Goal: Task Accomplishment & Management: Manage account settings

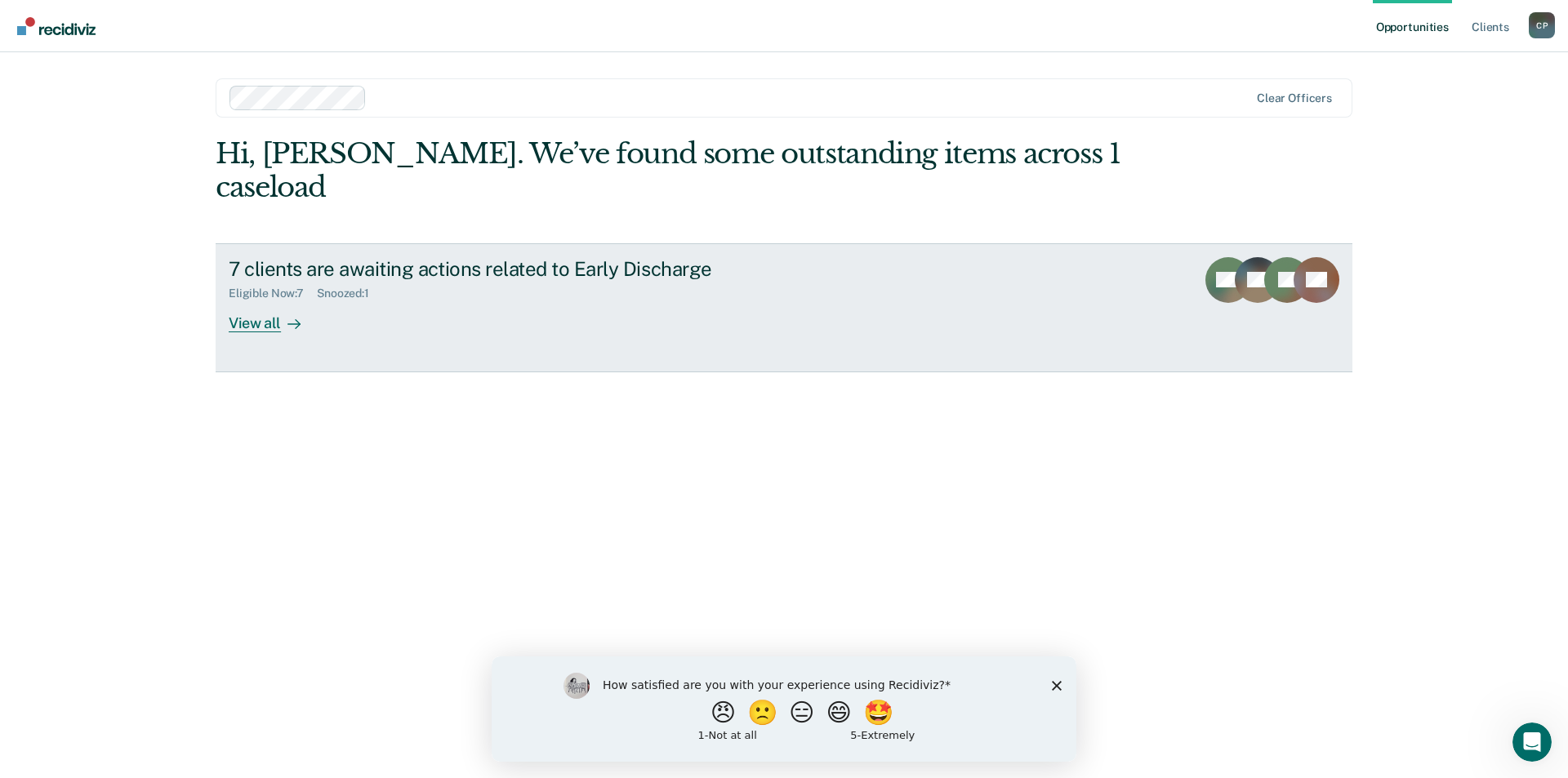
click at [285, 313] on div at bounding box center [290, 323] width 20 height 19
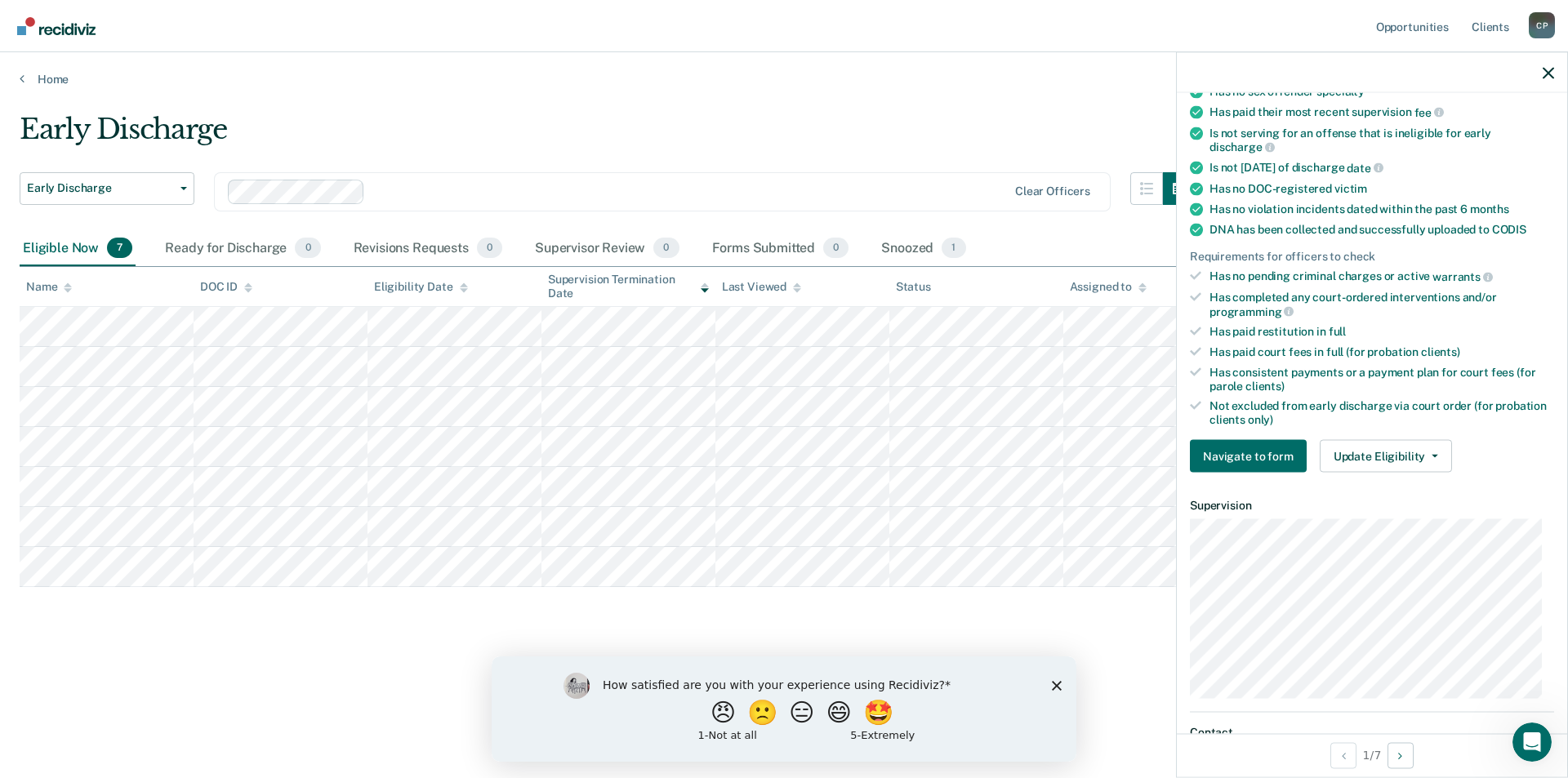
scroll to position [506, 0]
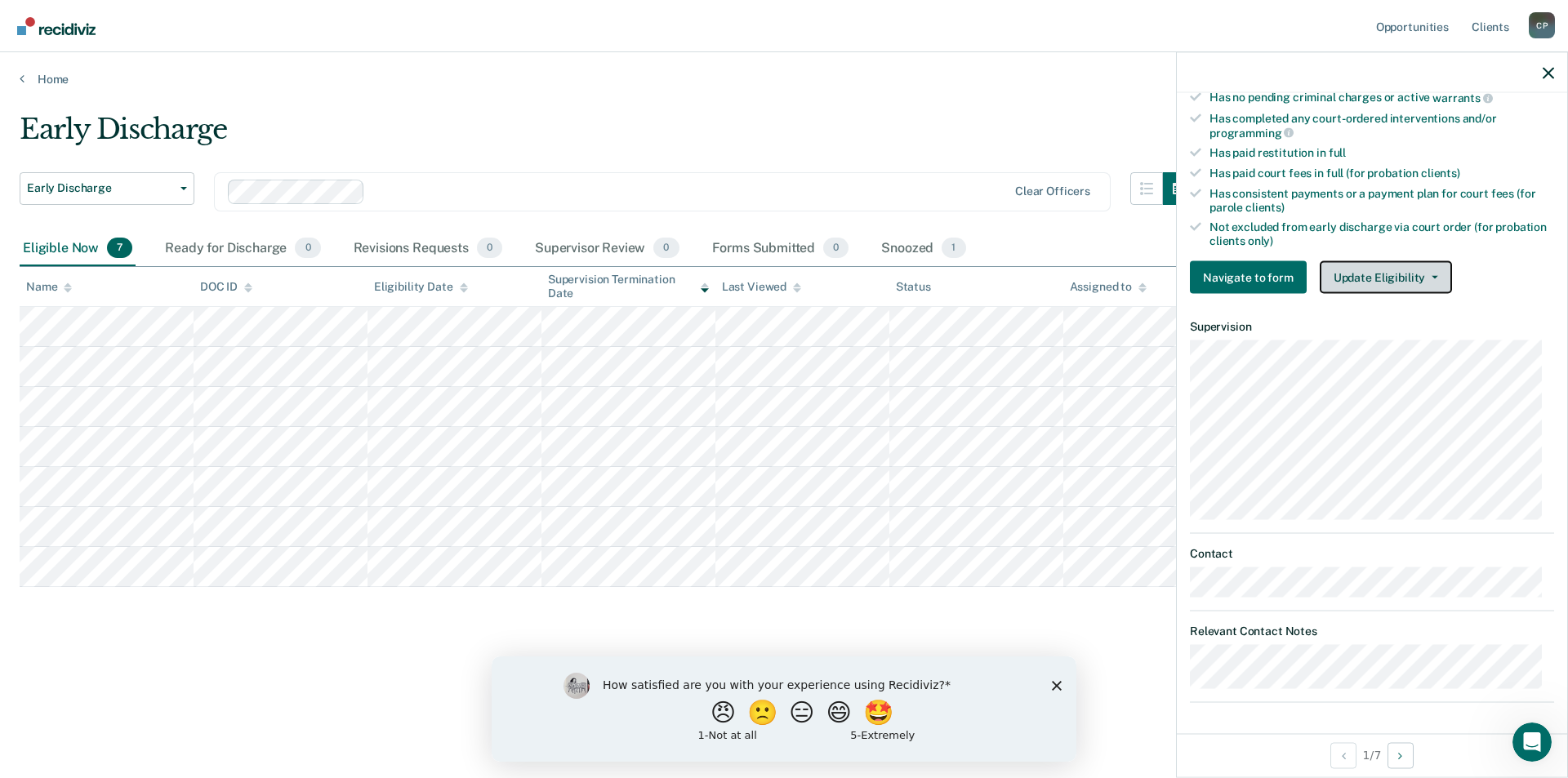
click at [1372, 281] on button "Update Eligibility" at bounding box center [1385, 277] width 132 height 32
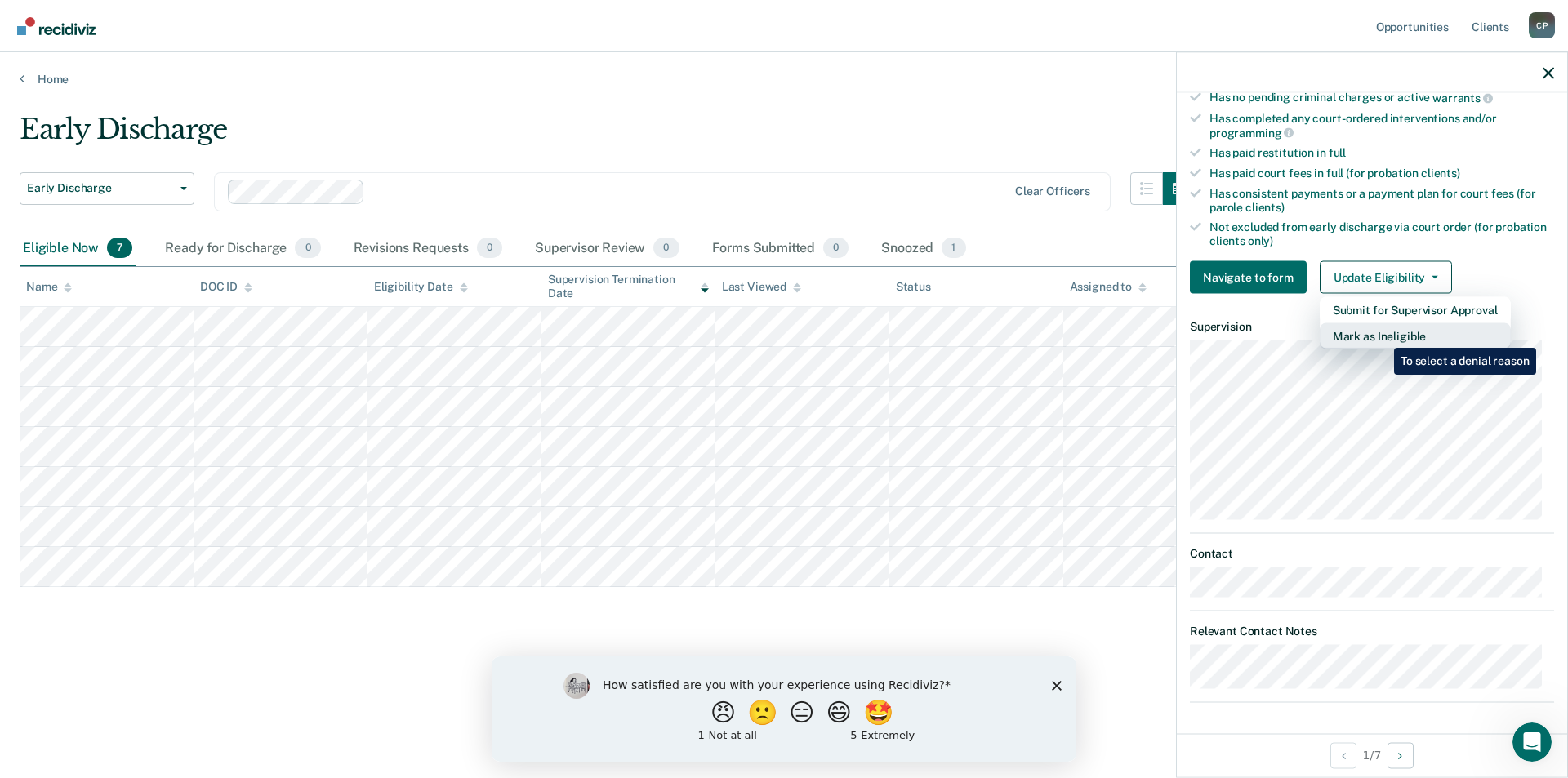
click at [1382, 336] on button "Mark as Ineligible" at bounding box center [1414, 337] width 191 height 27
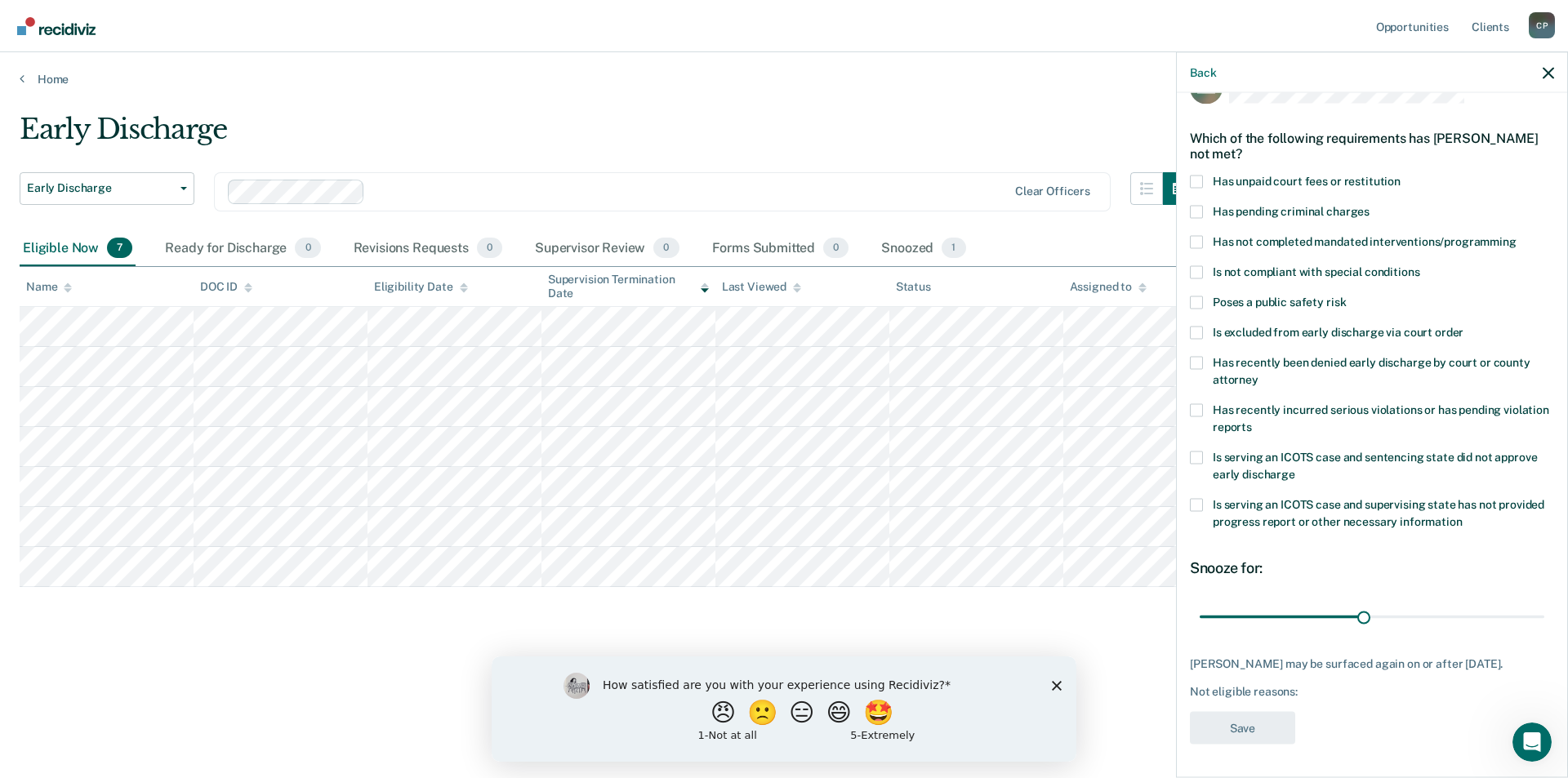
scroll to position [55, 0]
click at [1196, 175] on span at bounding box center [1197, 181] width 13 height 13
click at [1401, 175] on input "Has unpaid court fees or restitution" at bounding box center [1401, 175] width 0 height 0
click at [1261, 734] on button "Save" at bounding box center [1242, 727] width 105 height 33
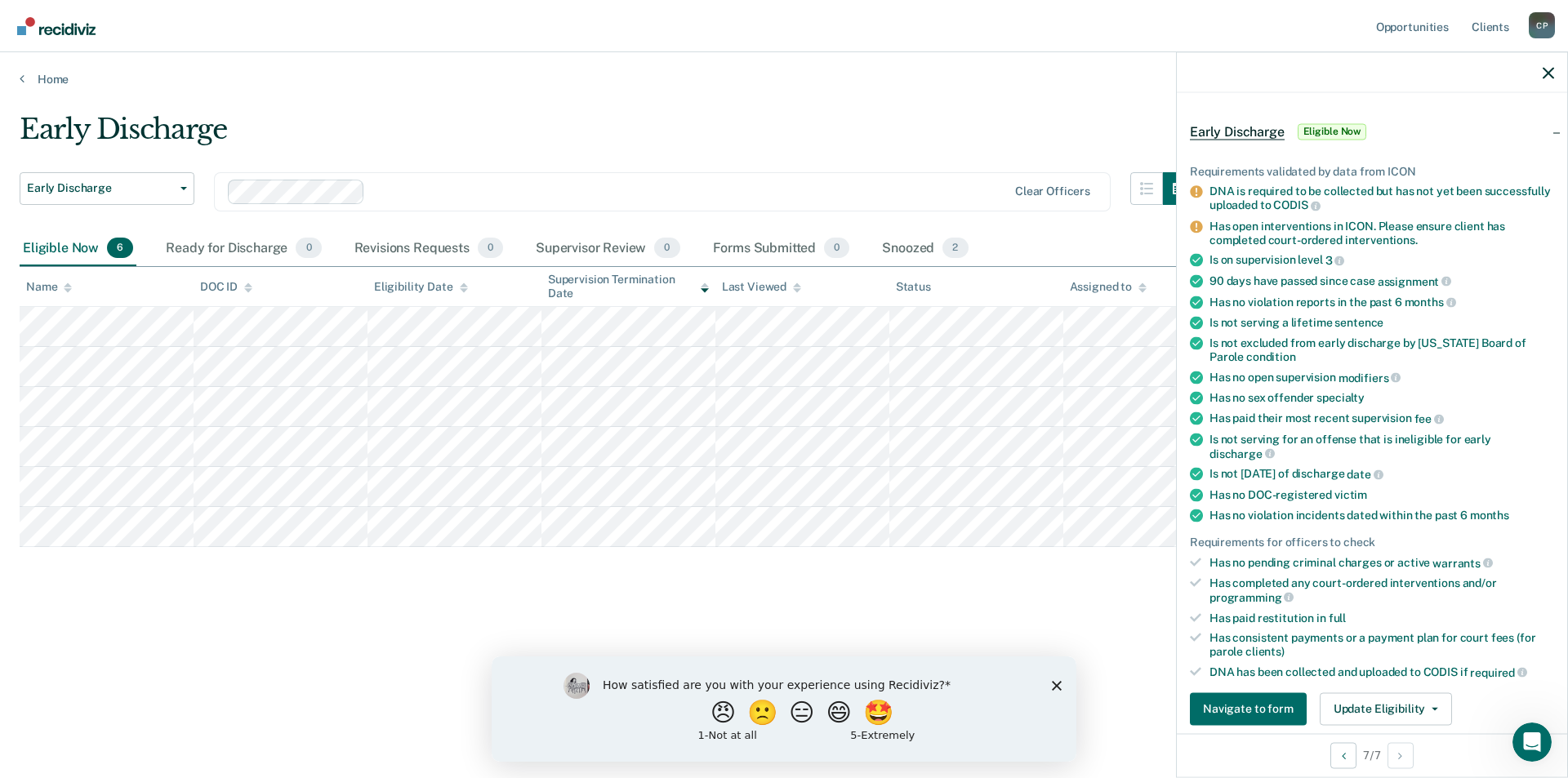
scroll to position [381, 0]
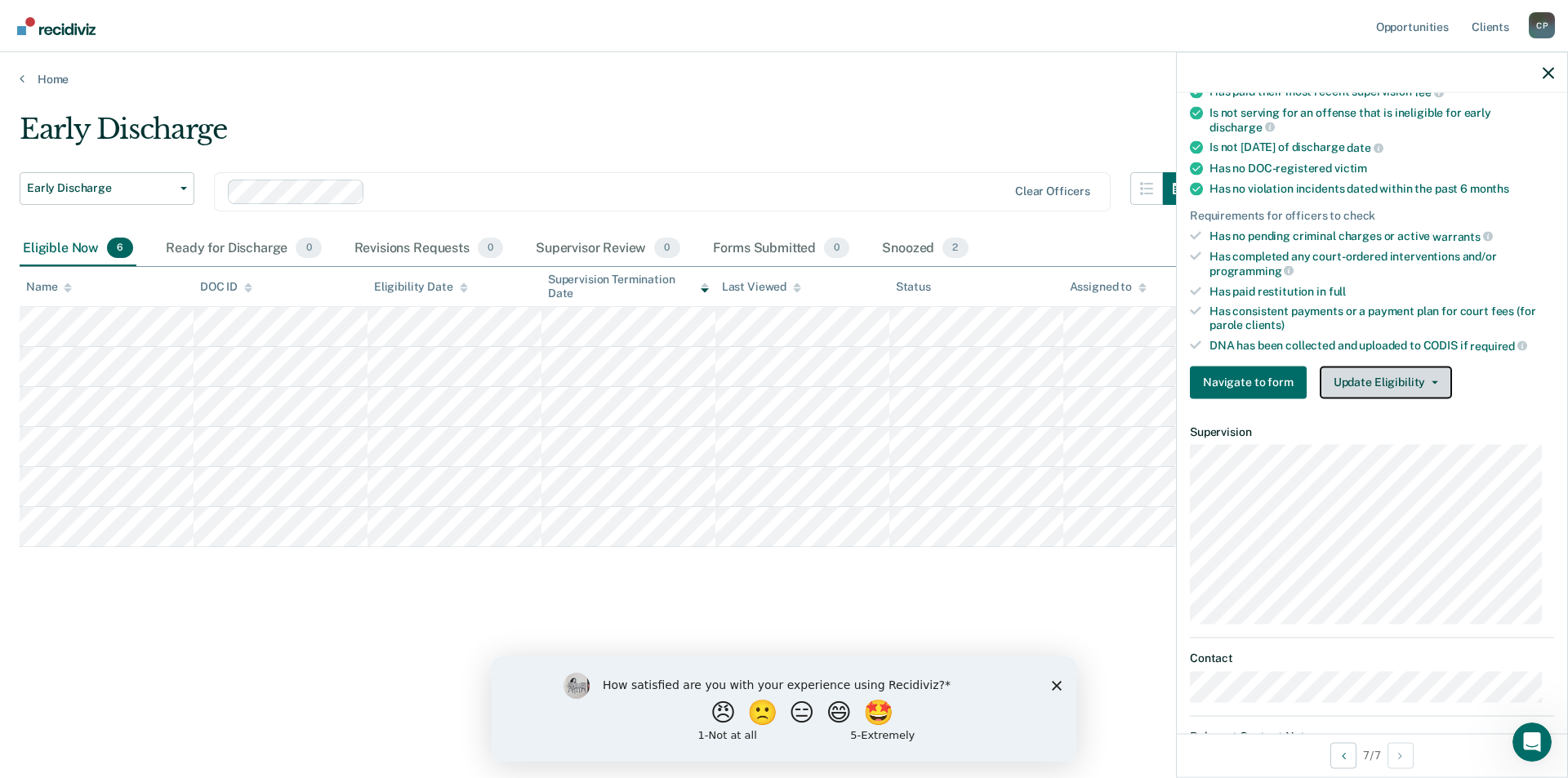
click at [1372, 371] on button "Update Eligibility" at bounding box center [1385, 381] width 132 height 32
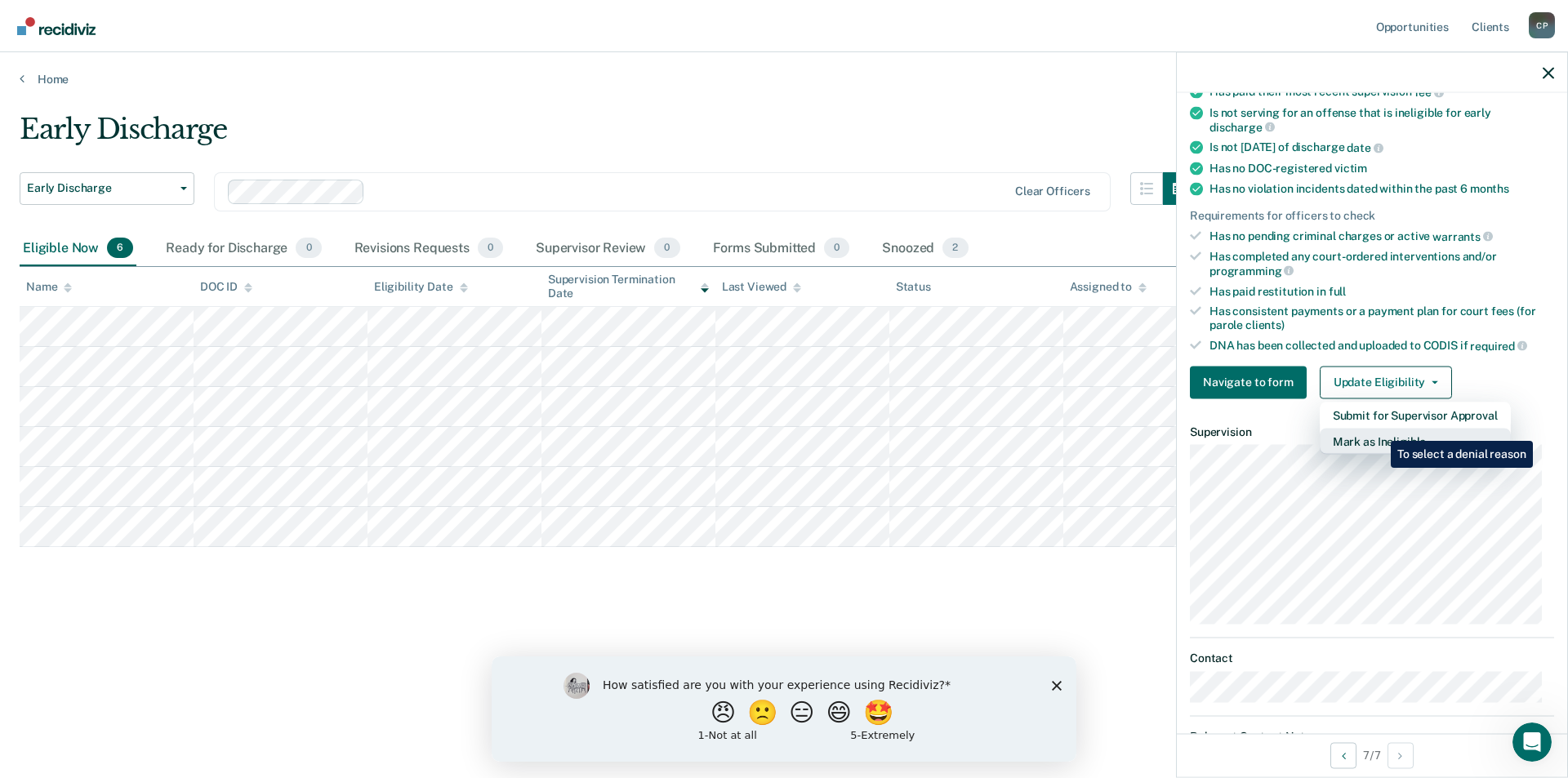
click at [1378, 429] on button "Mark as Ineligible" at bounding box center [1414, 441] width 191 height 27
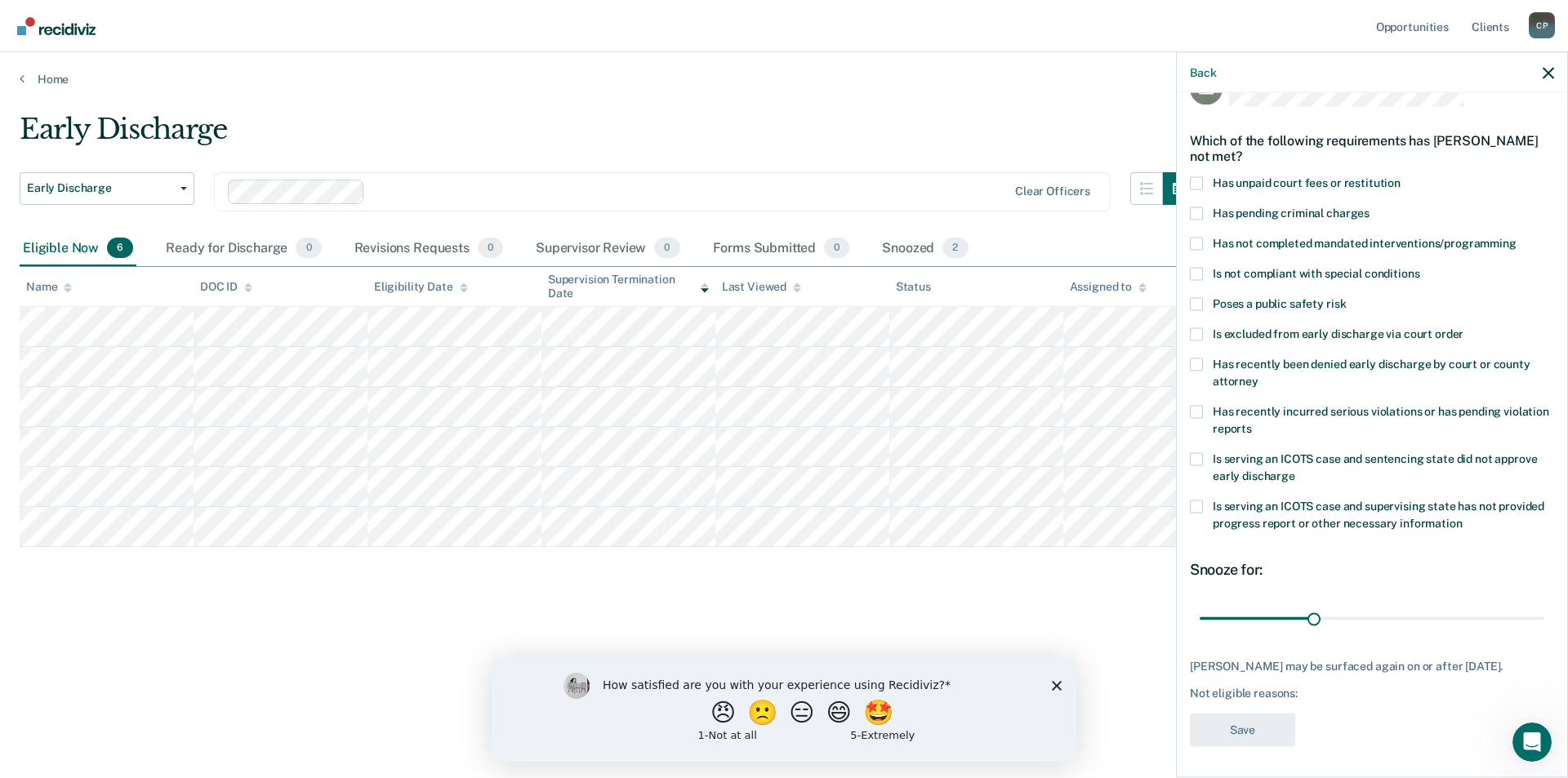
click at [1197, 239] on span at bounding box center [1197, 244] width 13 height 13
click at [1517, 237] on input "Has not completed mandated interventions/programming" at bounding box center [1517, 237] width 0 height 0
click at [1221, 729] on button "Save" at bounding box center [1242, 729] width 105 height 33
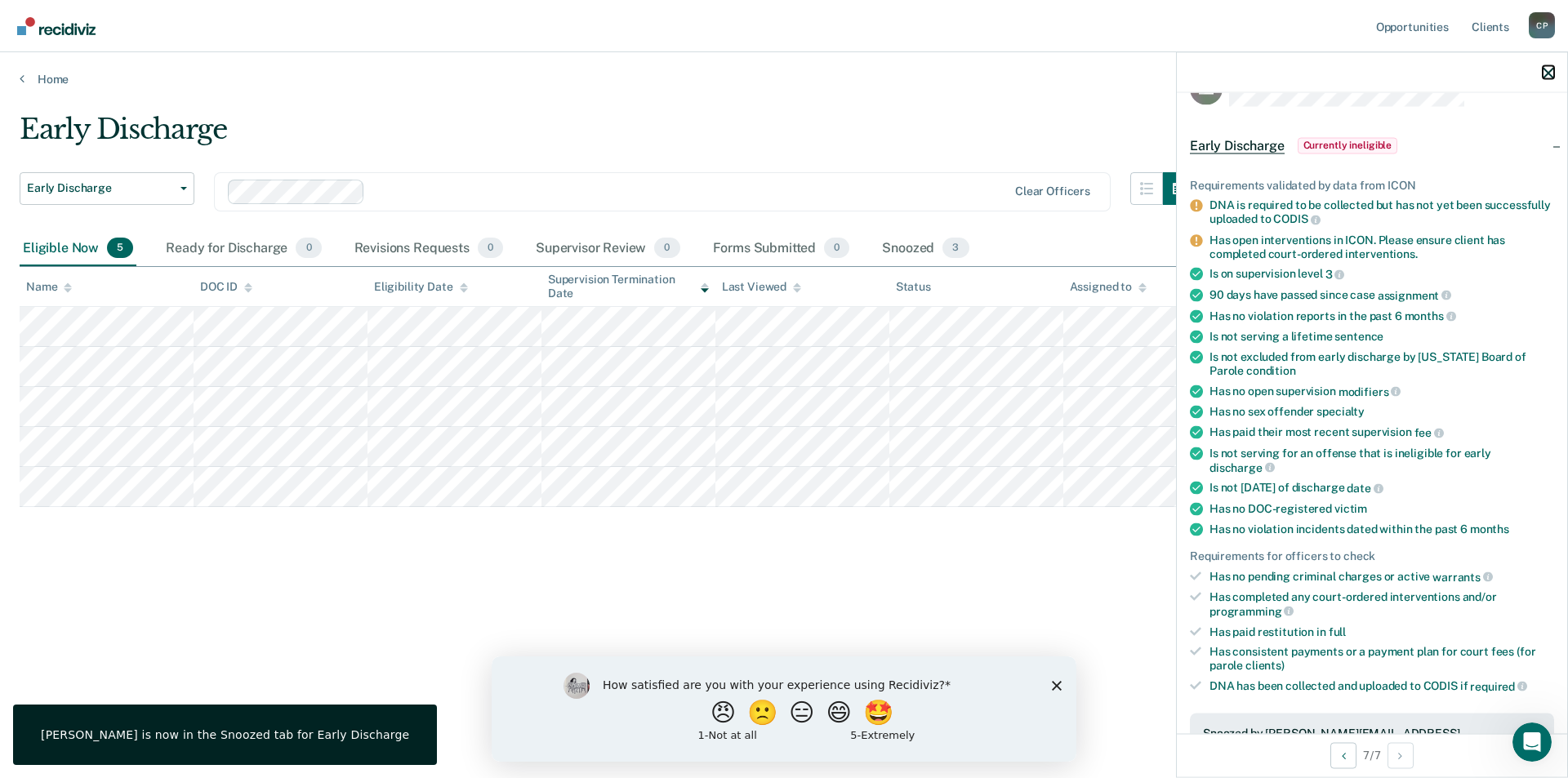
click at [1542, 67] on icon "button" at bounding box center [1548, 73] width 11 height 11
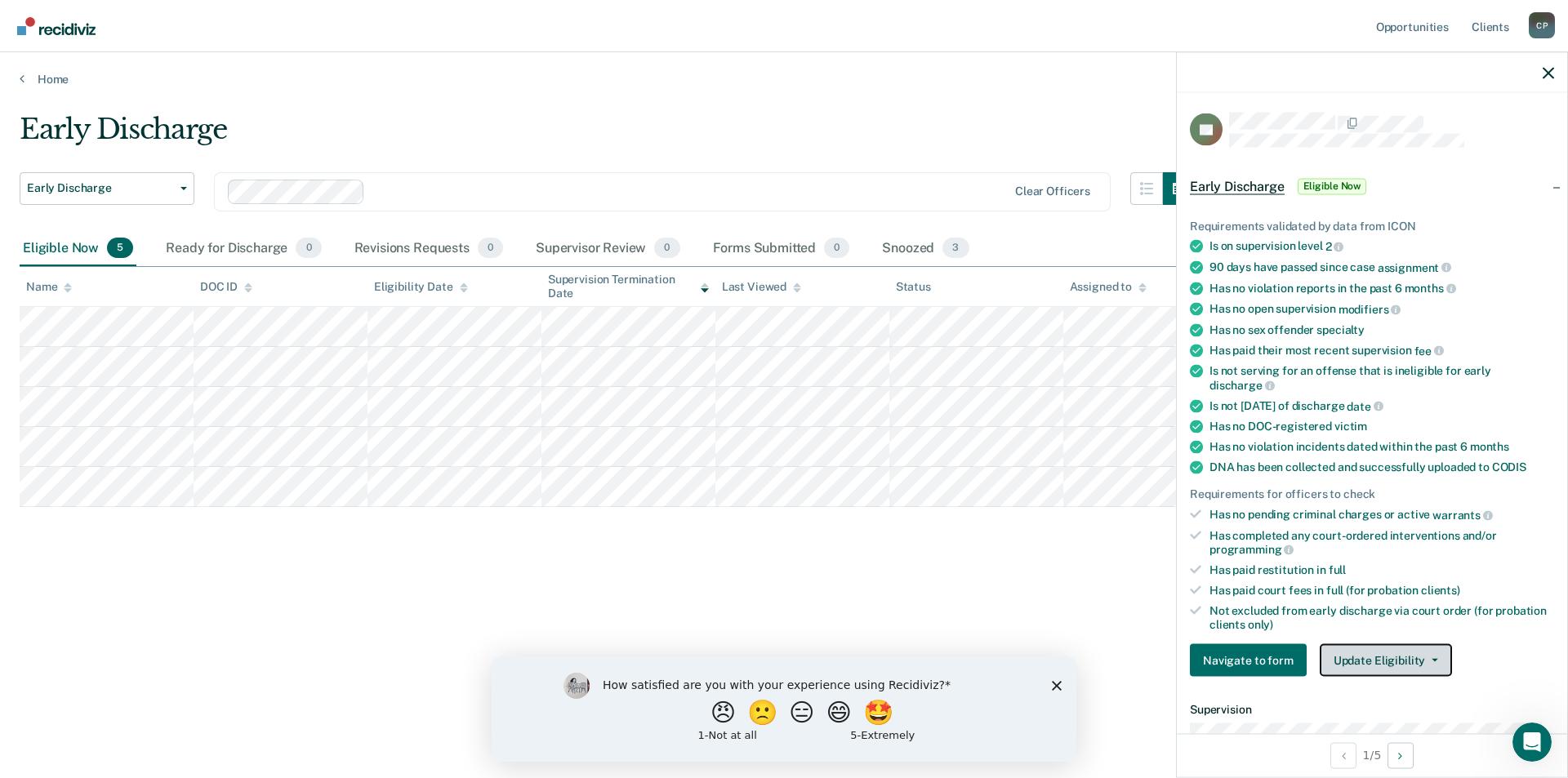
click at [1384, 660] on button "Update Eligibility" at bounding box center [1385, 660] width 132 height 32
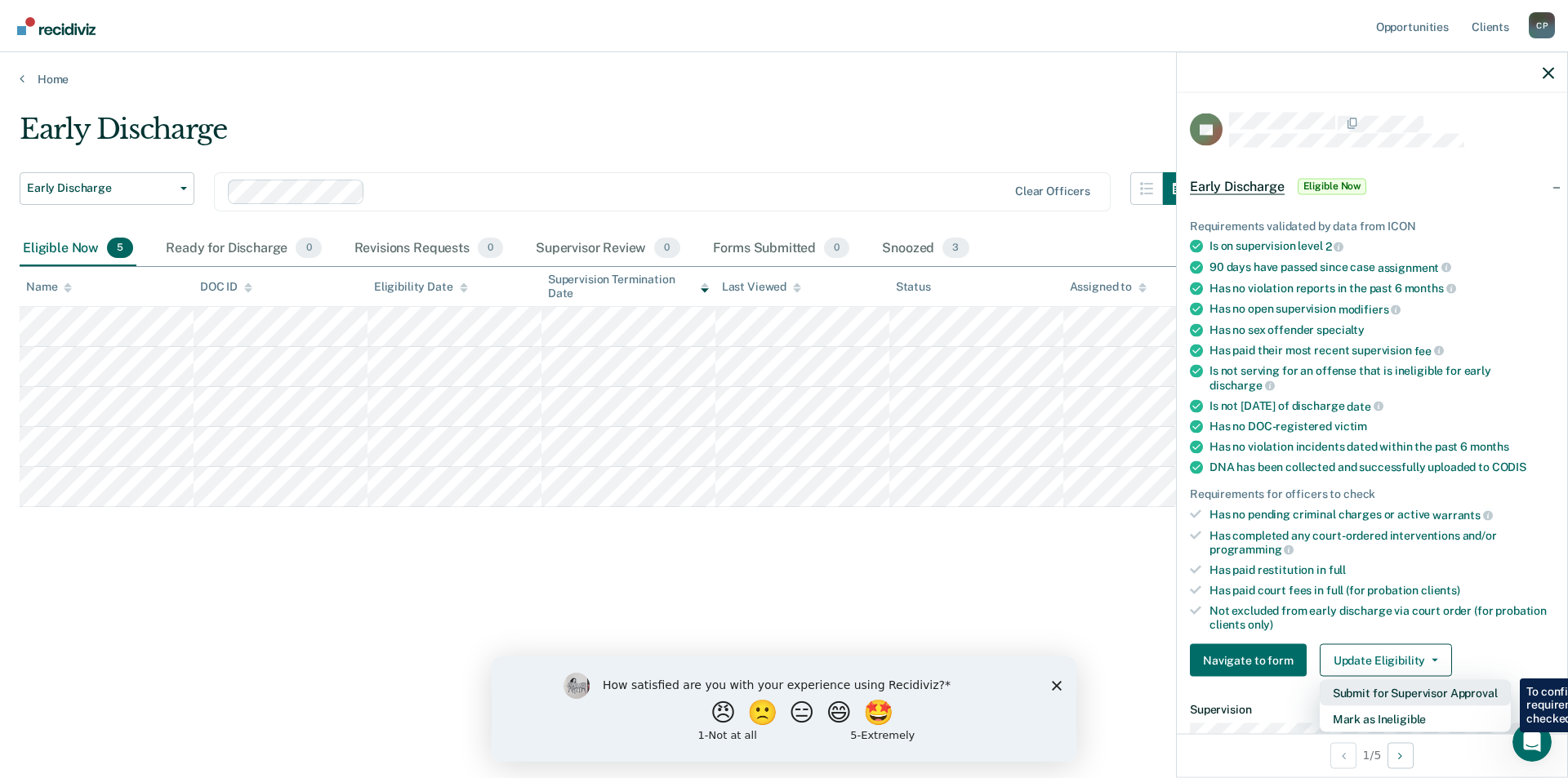
scroll to position [245, 0]
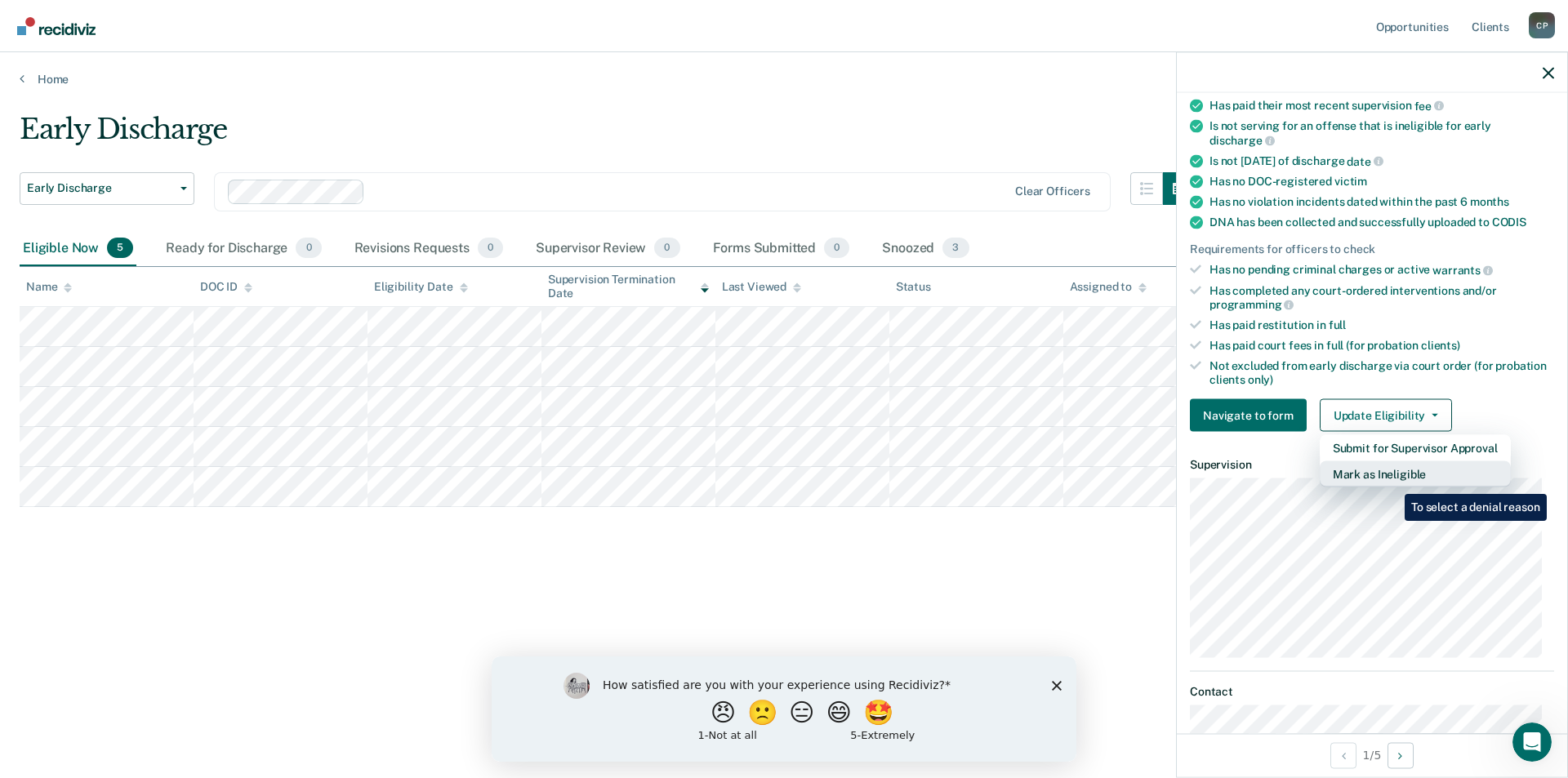
click at [1392, 482] on button "Mark as Ineligible" at bounding box center [1414, 474] width 191 height 27
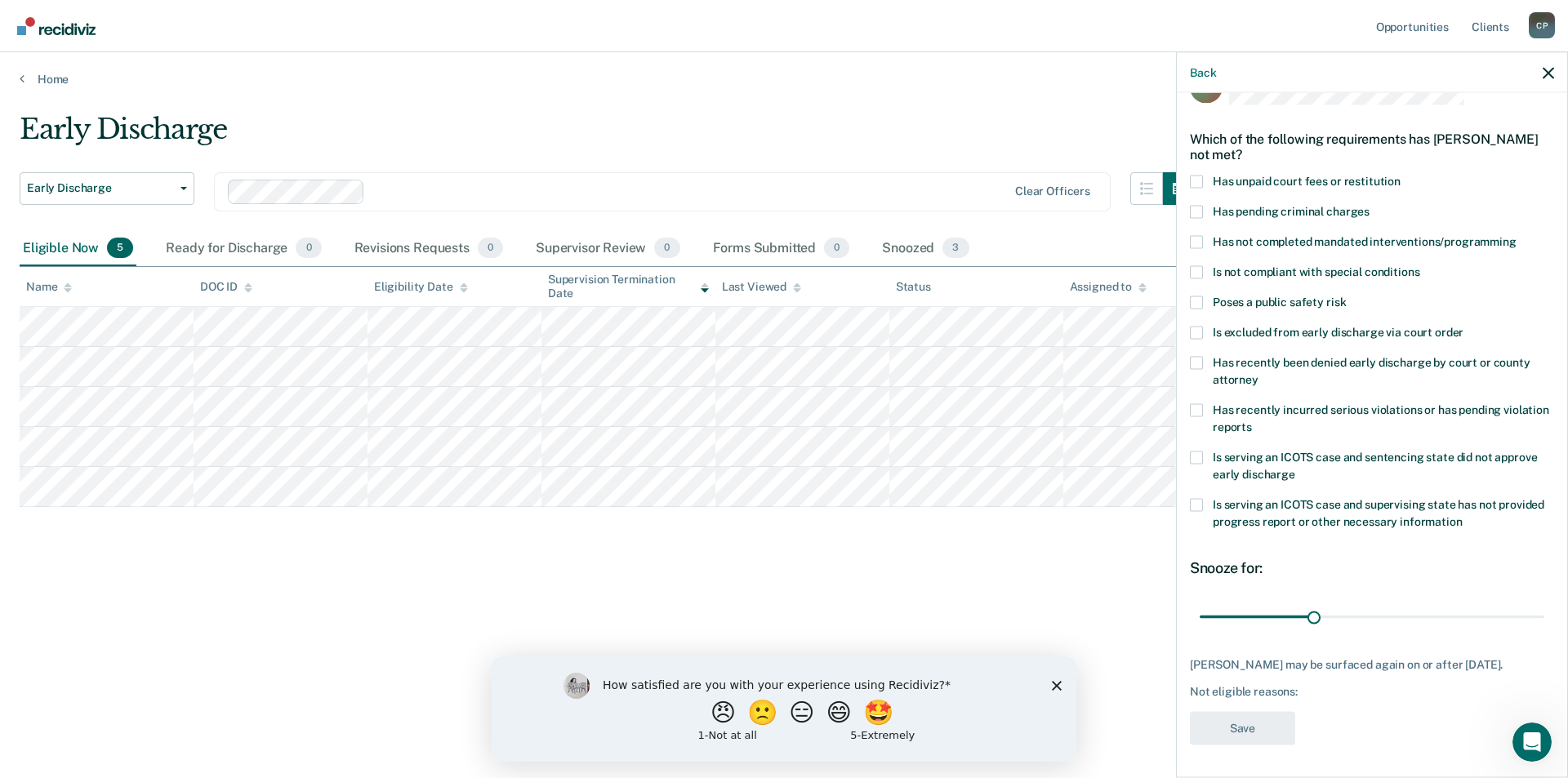
click at [1188, 168] on div "JH Which of the following requirements has [PERSON_NAME] not met? Has unpaid co…" at bounding box center [1372, 434] width 390 height 681
click at [1203, 175] on label "Has unpaid court fees or restitution" at bounding box center [1372, 183] width 364 height 17
click at [1401, 175] on input "Has unpaid court fees or restitution" at bounding box center [1401, 175] width 0 height 0
click at [1266, 734] on button "Save" at bounding box center [1242, 727] width 105 height 33
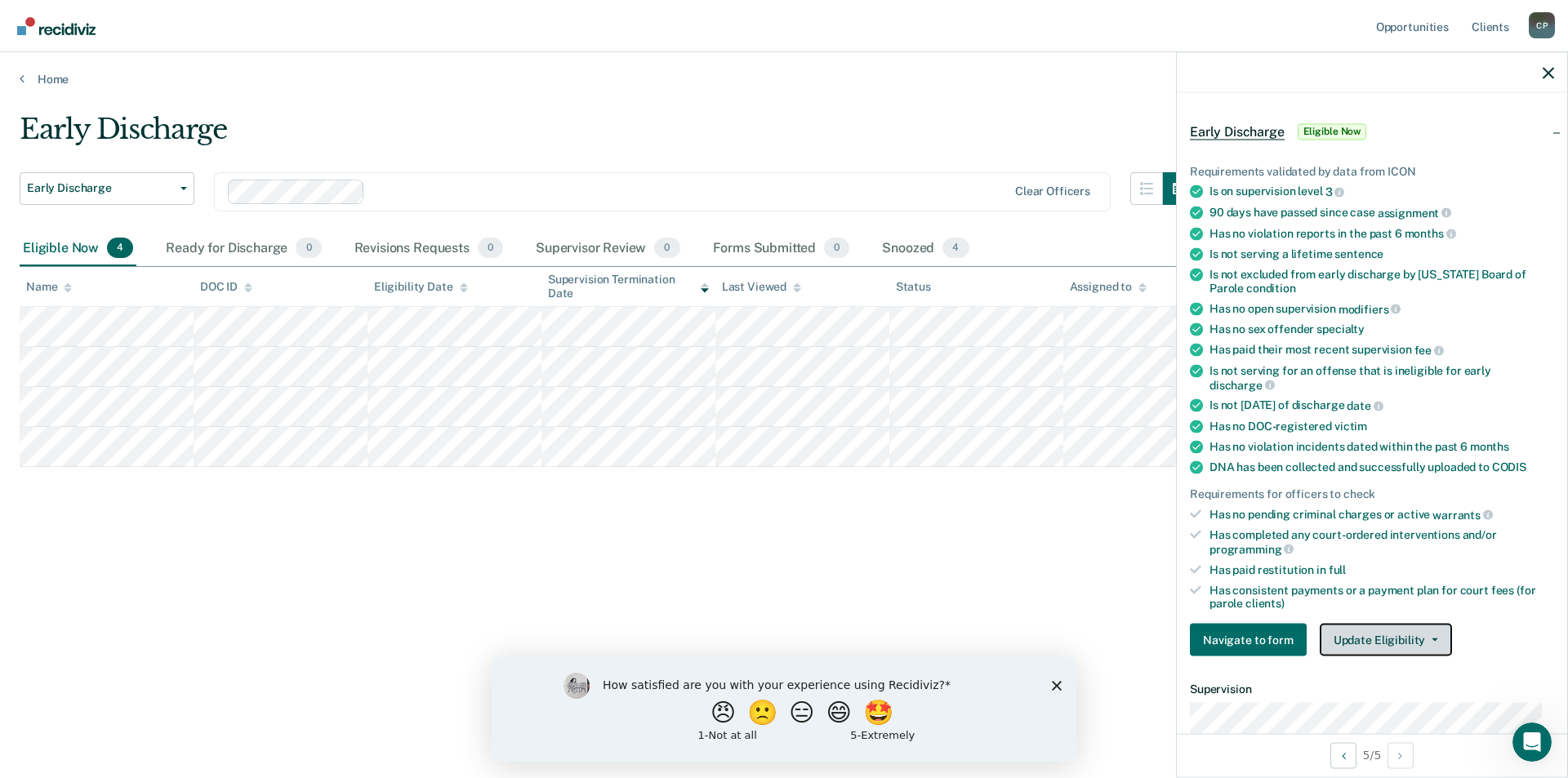
click at [1391, 640] on button "Update Eligibility" at bounding box center [1385, 639] width 132 height 32
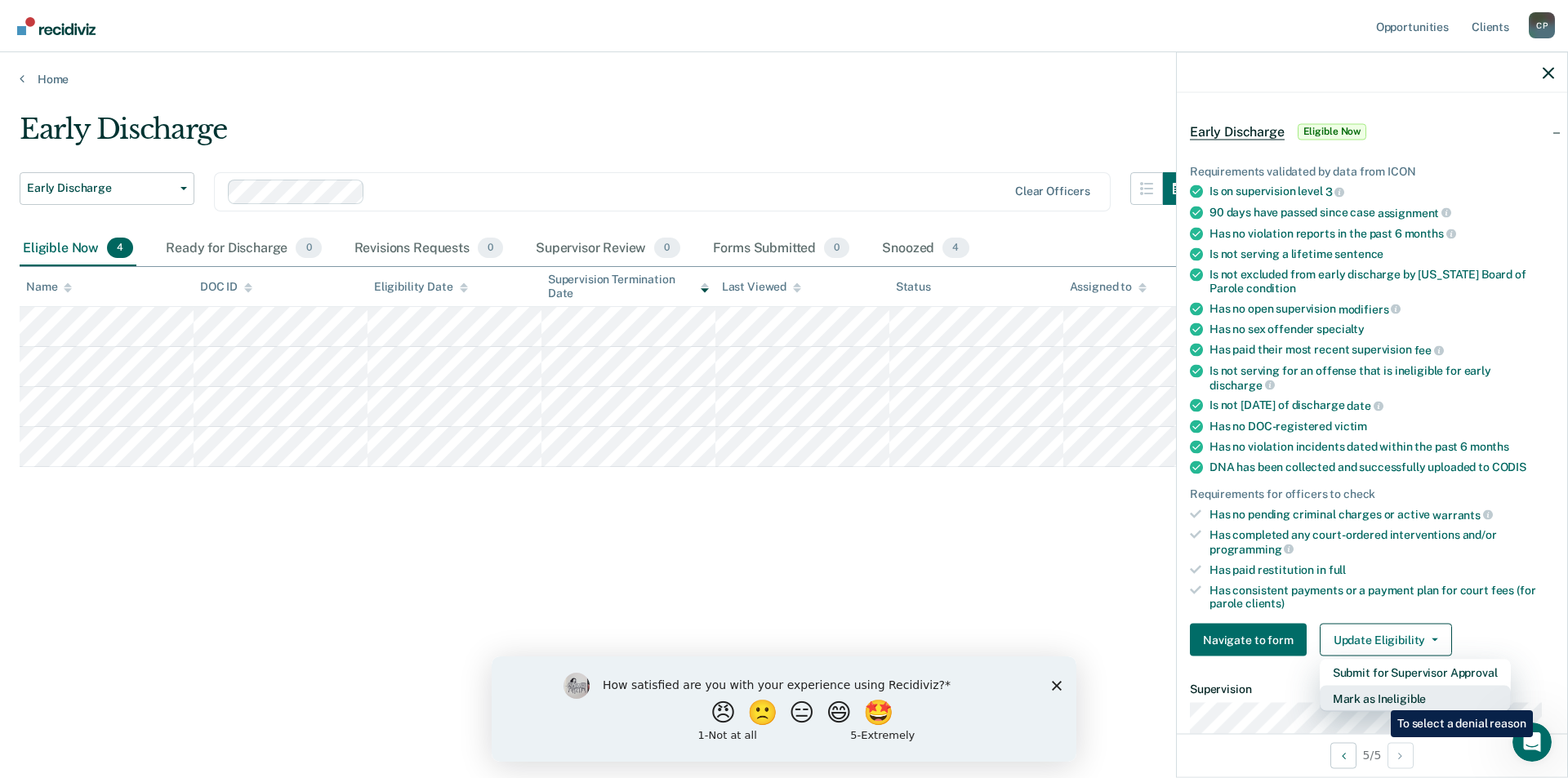
click at [1378, 698] on button "Mark as Ineligible" at bounding box center [1414, 699] width 191 height 27
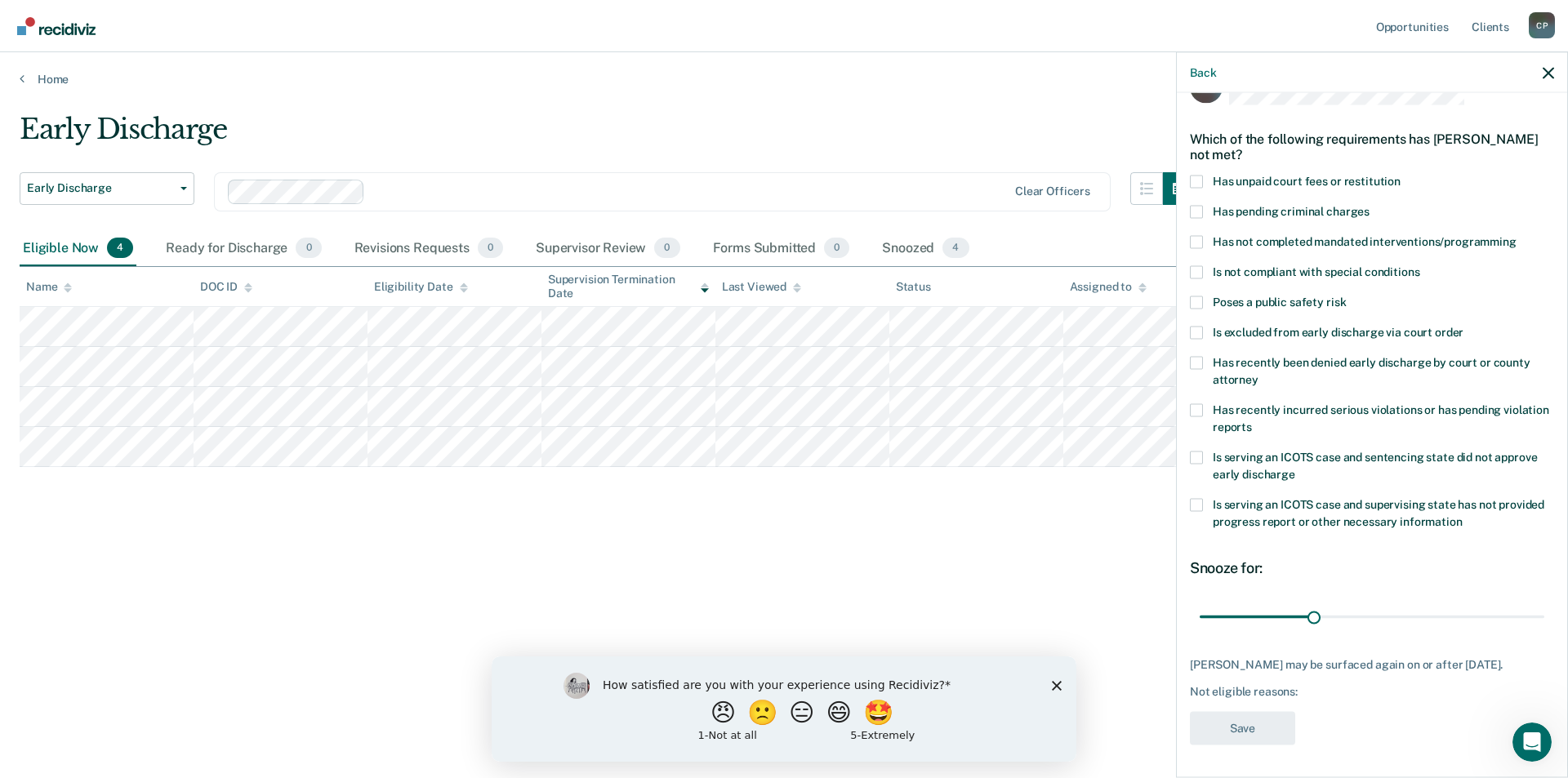
click at [1202, 175] on span at bounding box center [1197, 181] width 13 height 13
click at [1401, 175] on input "Has unpaid court fees or restitution" at bounding box center [1401, 175] width 0 height 0
click at [1256, 739] on button "Save" at bounding box center [1242, 727] width 105 height 33
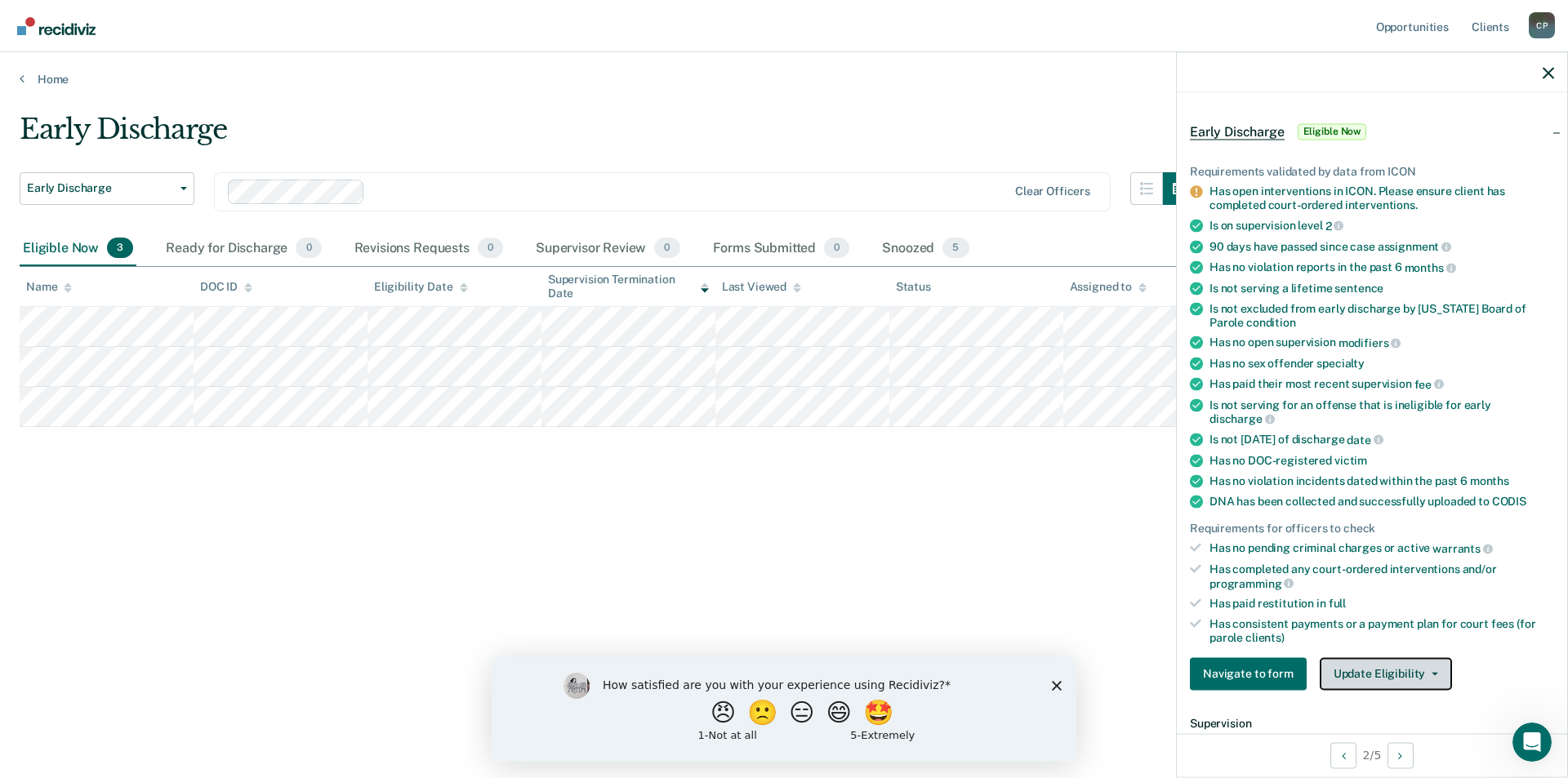
click at [1425, 668] on button "Update Eligibility" at bounding box center [1385, 674] width 132 height 32
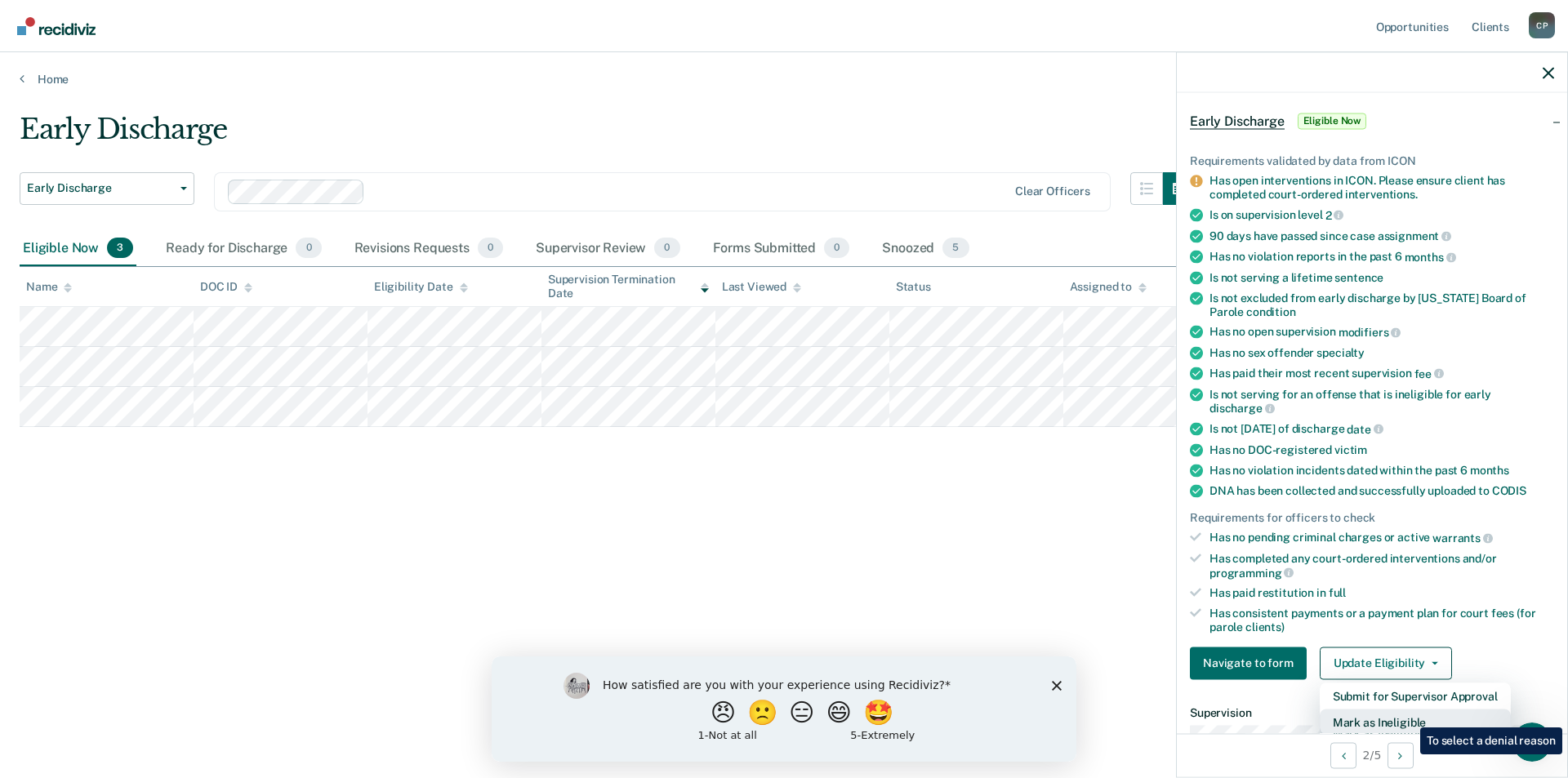
click at [1408, 715] on button "Mark as Ineligible" at bounding box center [1414, 722] width 191 height 27
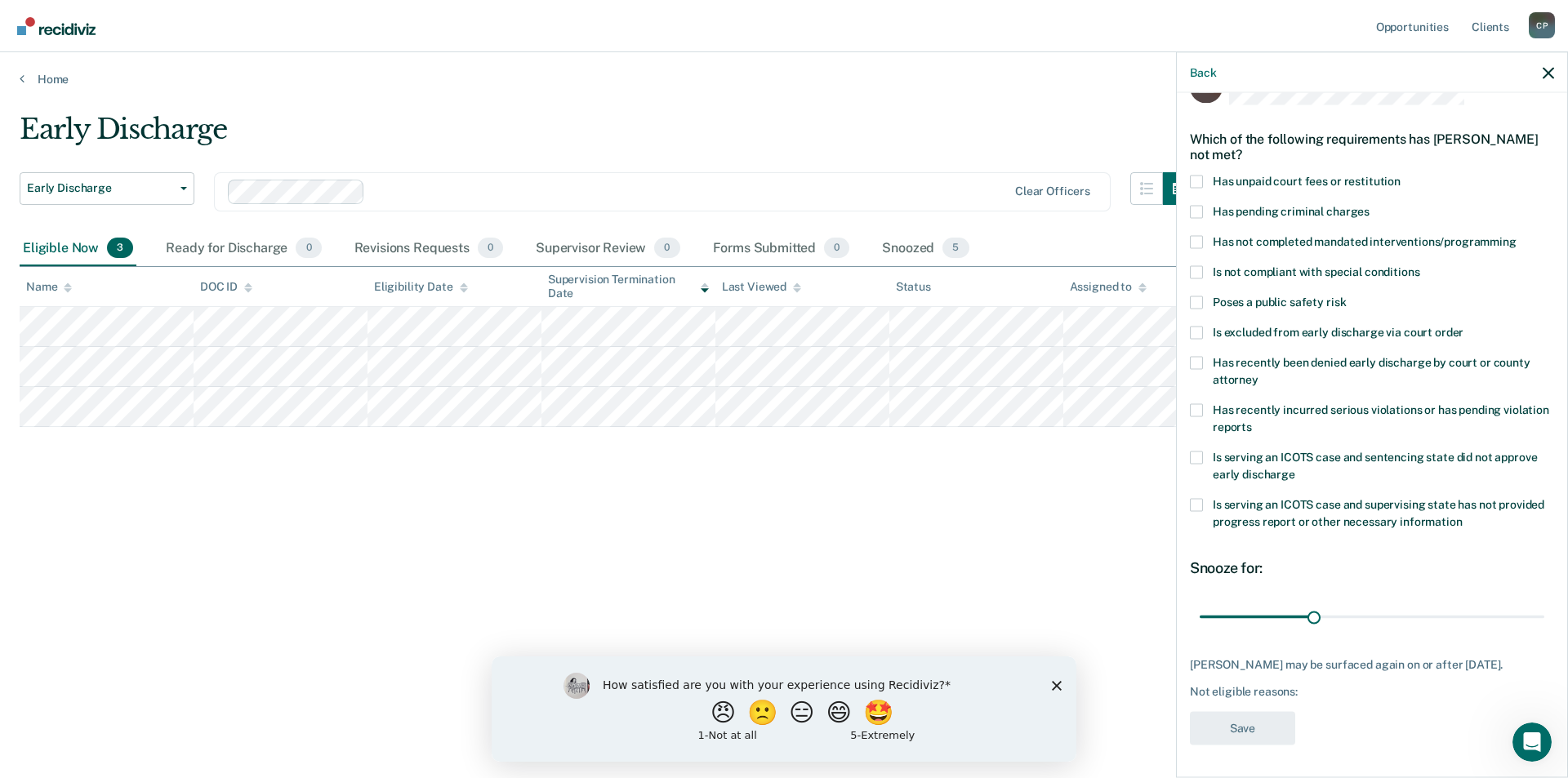
click at [1194, 175] on span at bounding box center [1197, 181] width 13 height 13
click at [1401, 175] on input "Has unpaid court fees or restitution" at bounding box center [1401, 175] width 0 height 0
click at [1268, 730] on button "Save" at bounding box center [1242, 727] width 105 height 33
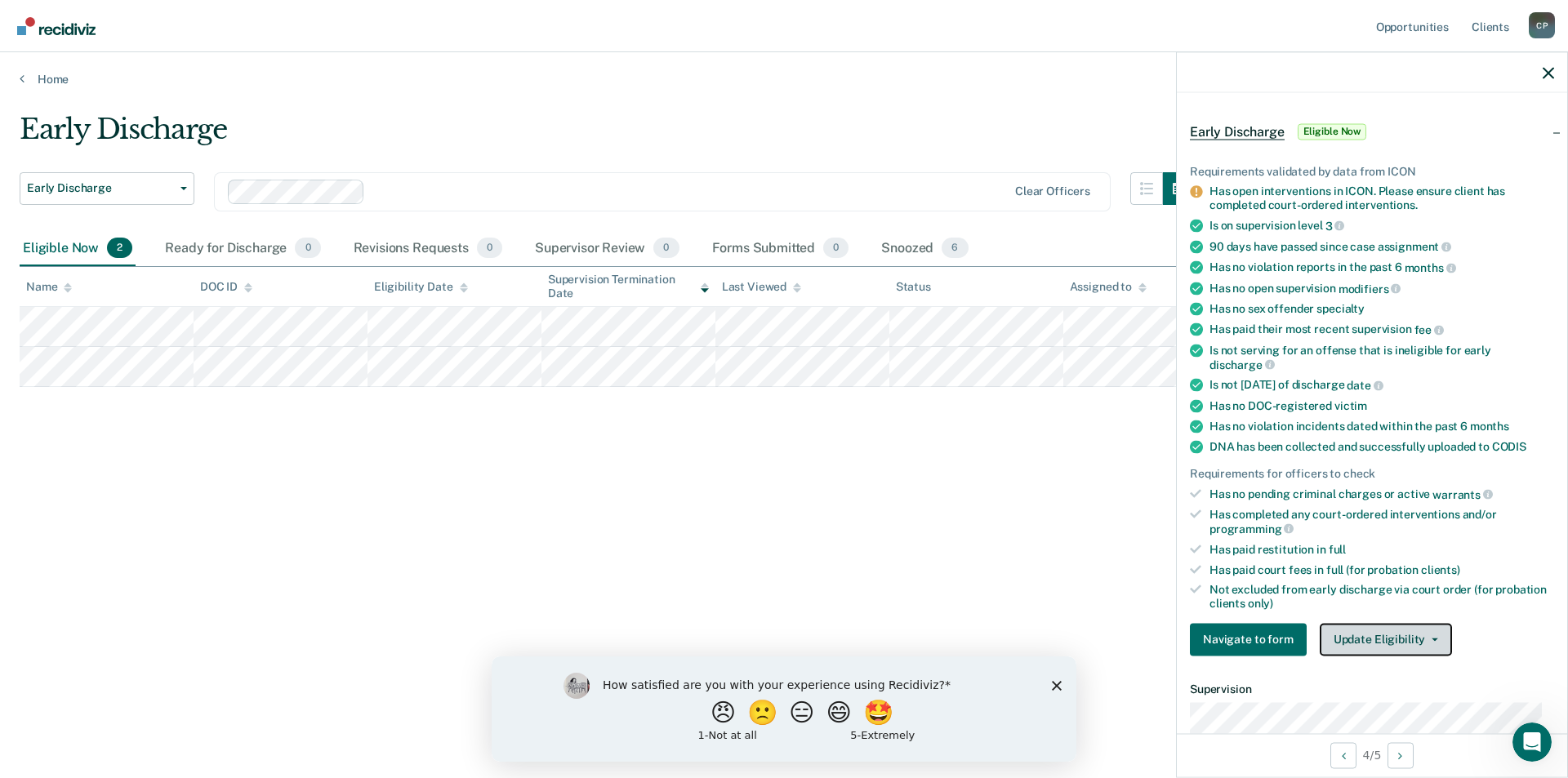
click at [1406, 647] on button "Update Eligibility" at bounding box center [1385, 639] width 132 height 32
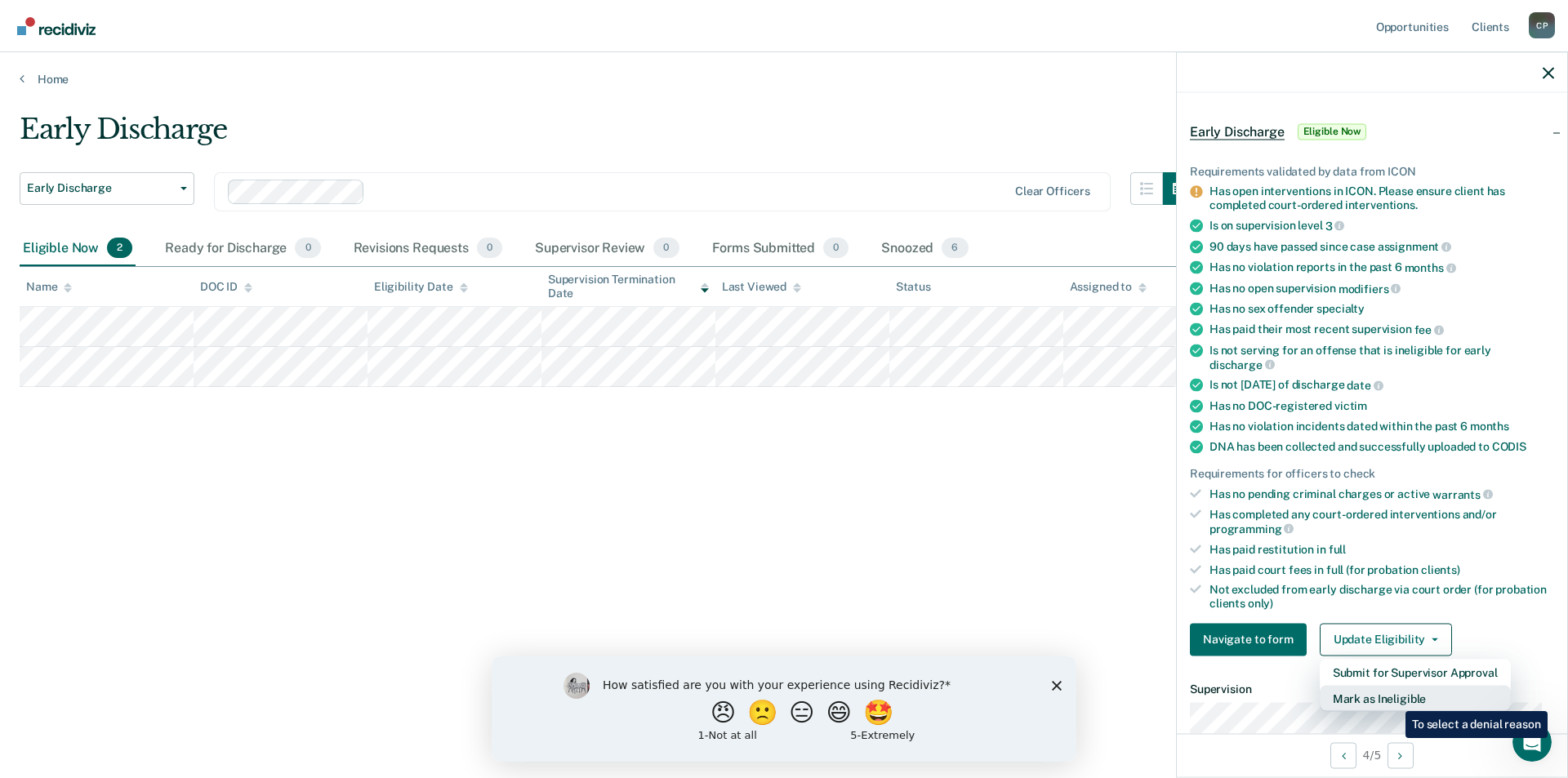
click at [1393, 698] on button "Mark as Ineligible" at bounding box center [1414, 698] width 191 height 27
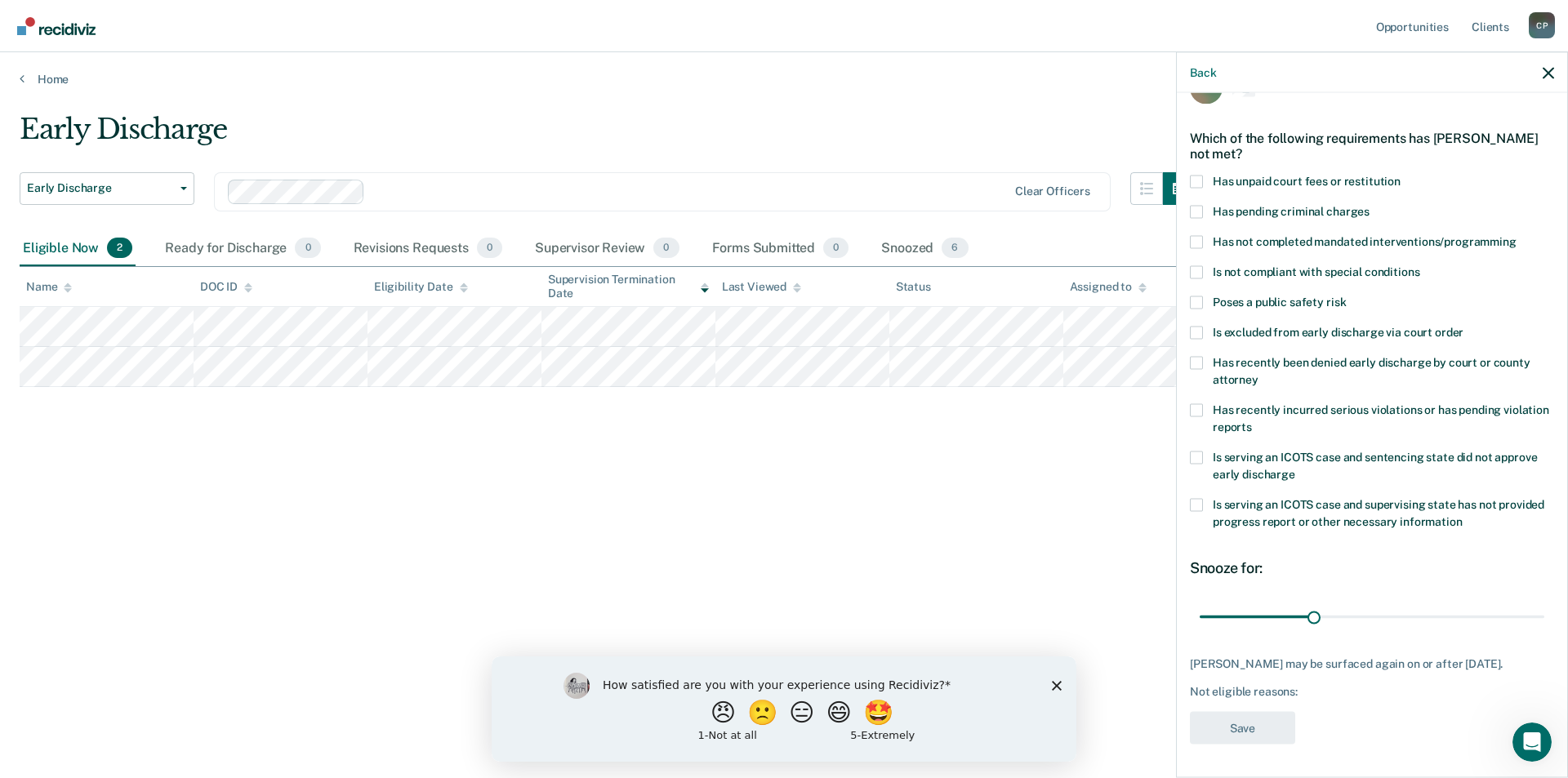
scroll to position [41, 0]
drag, startPoint x: 1307, startPoint y: 613, endPoint x: 1527, endPoint y: 620, distance: 220.1
click at [1527, 620] on input "range" at bounding box center [1372, 619] width 345 height 28
click at [1195, 187] on span at bounding box center [1197, 183] width 13 height 13
click at [1401, 176] on input "Has unpaid court fees or restitution" at bounding box center [1401, 176] width 0 height 0
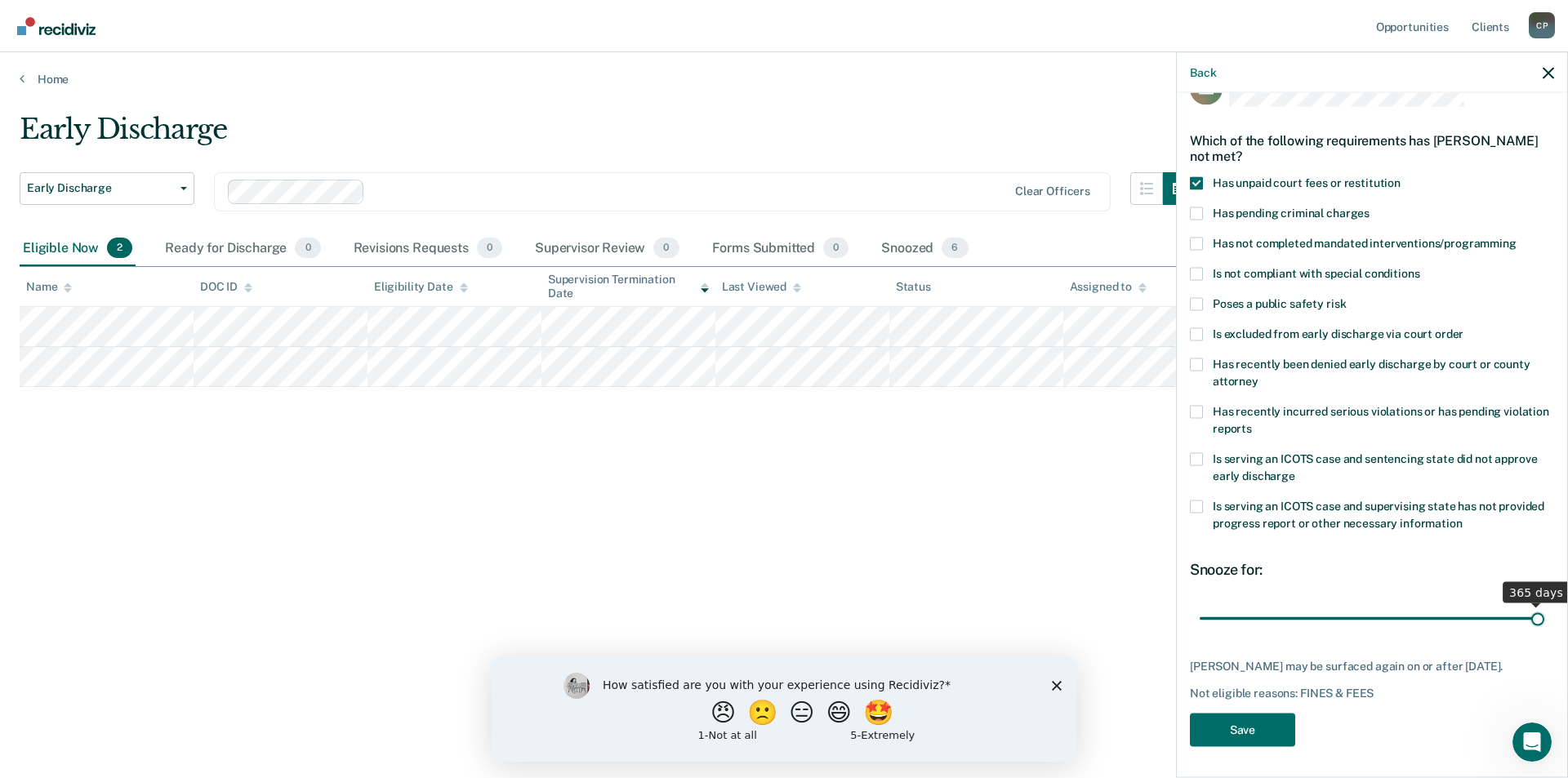
drag, startPoint x: 1286, startPoint y: 613, endPoint x: 1567, endPoint y: 613, distance: 281.0
type input "365"
click at [1544, 613] on input "range" at bounding box center [1372, 619] width 345 height 28
click at [1225, 735] on button "Save" at bounding box center [1242, 729] width 105 height 33
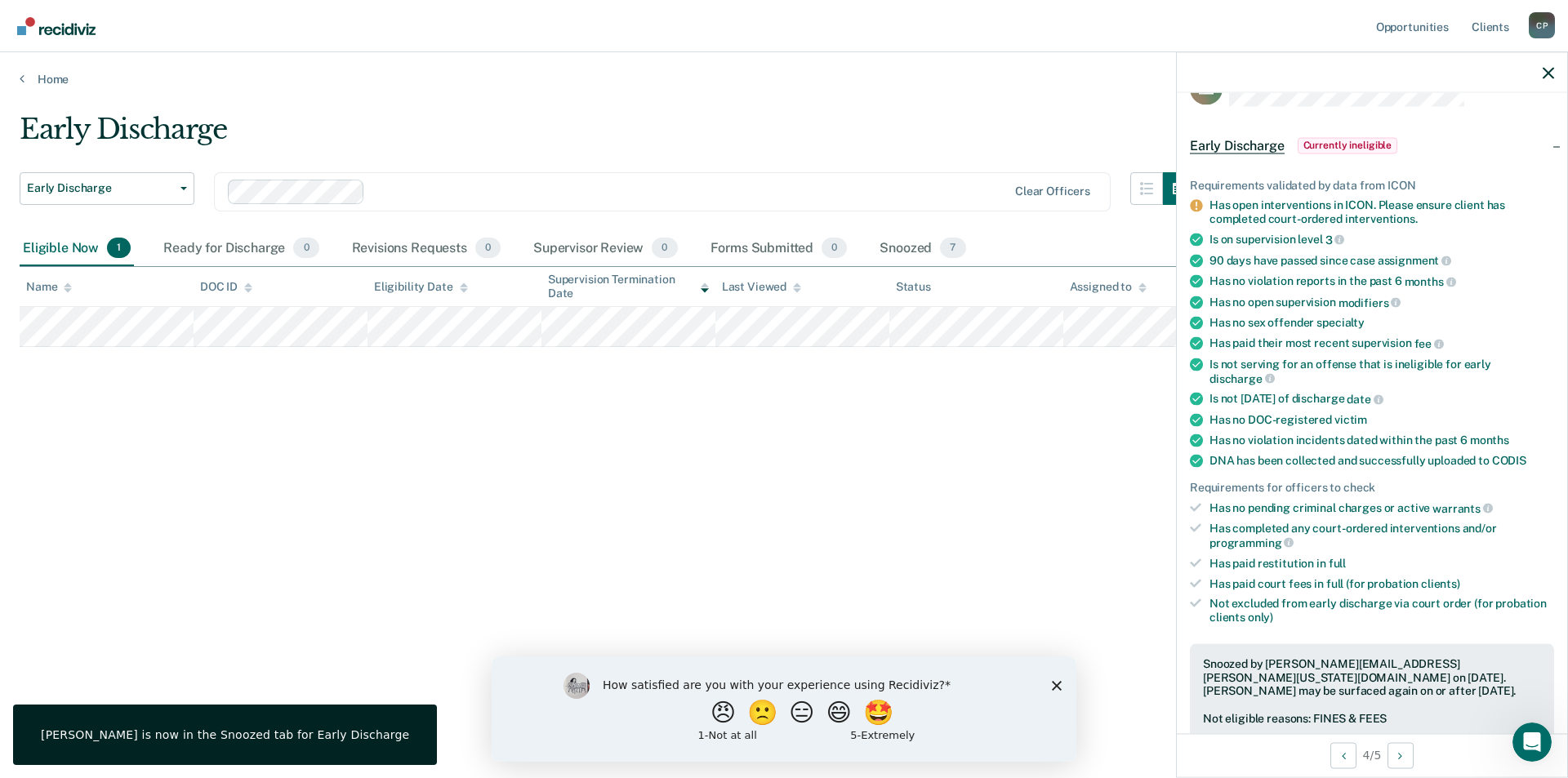
click at [1541, 72] on div at bounding box center [1372, 72] width 390 height 41
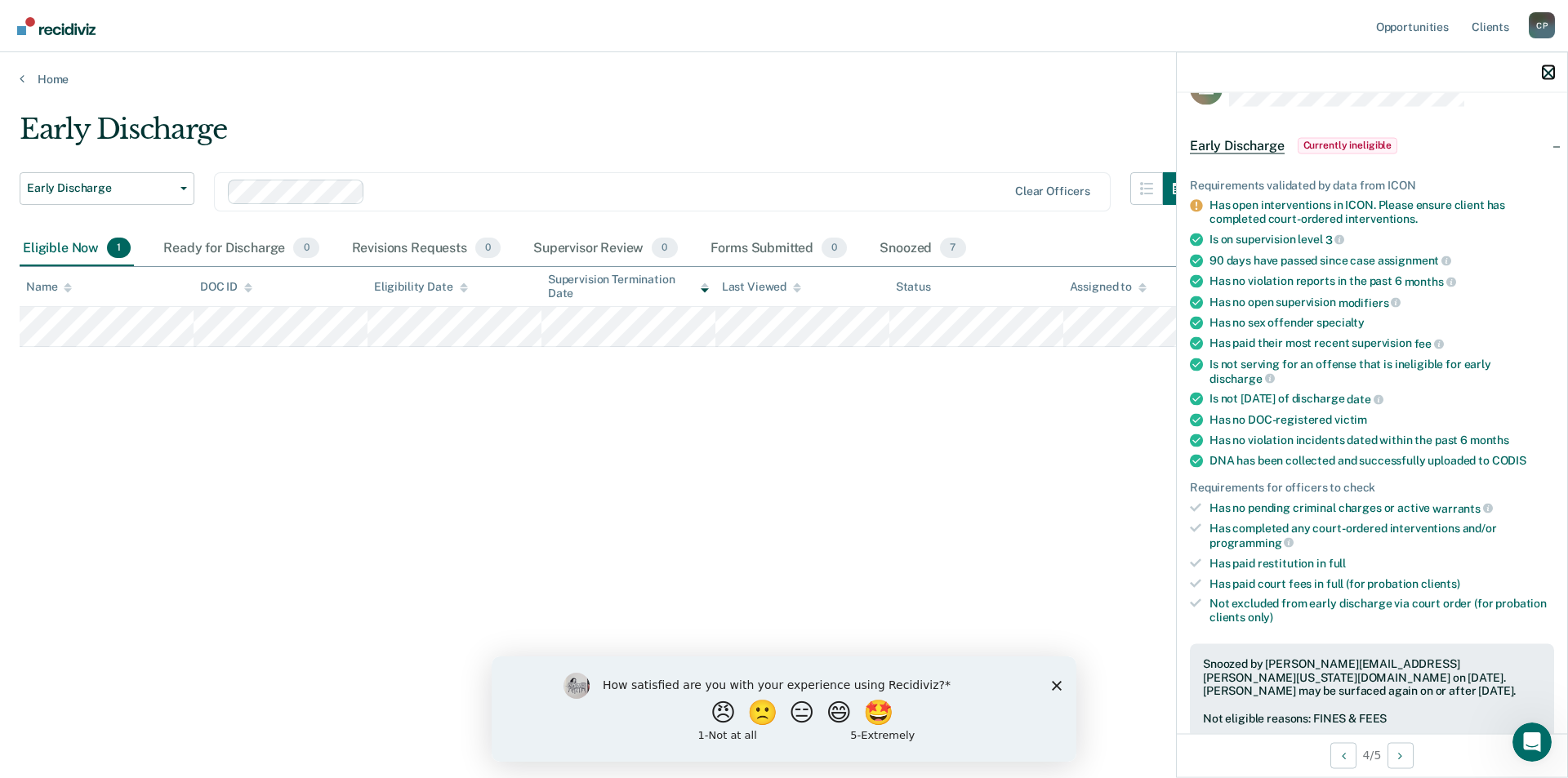
click at [1543, 71] on icon "button" at bounding box center [1548, 73] width 11 height 11
